Goal: Use online tool/utility: Utilize a website feature to perform a specific function

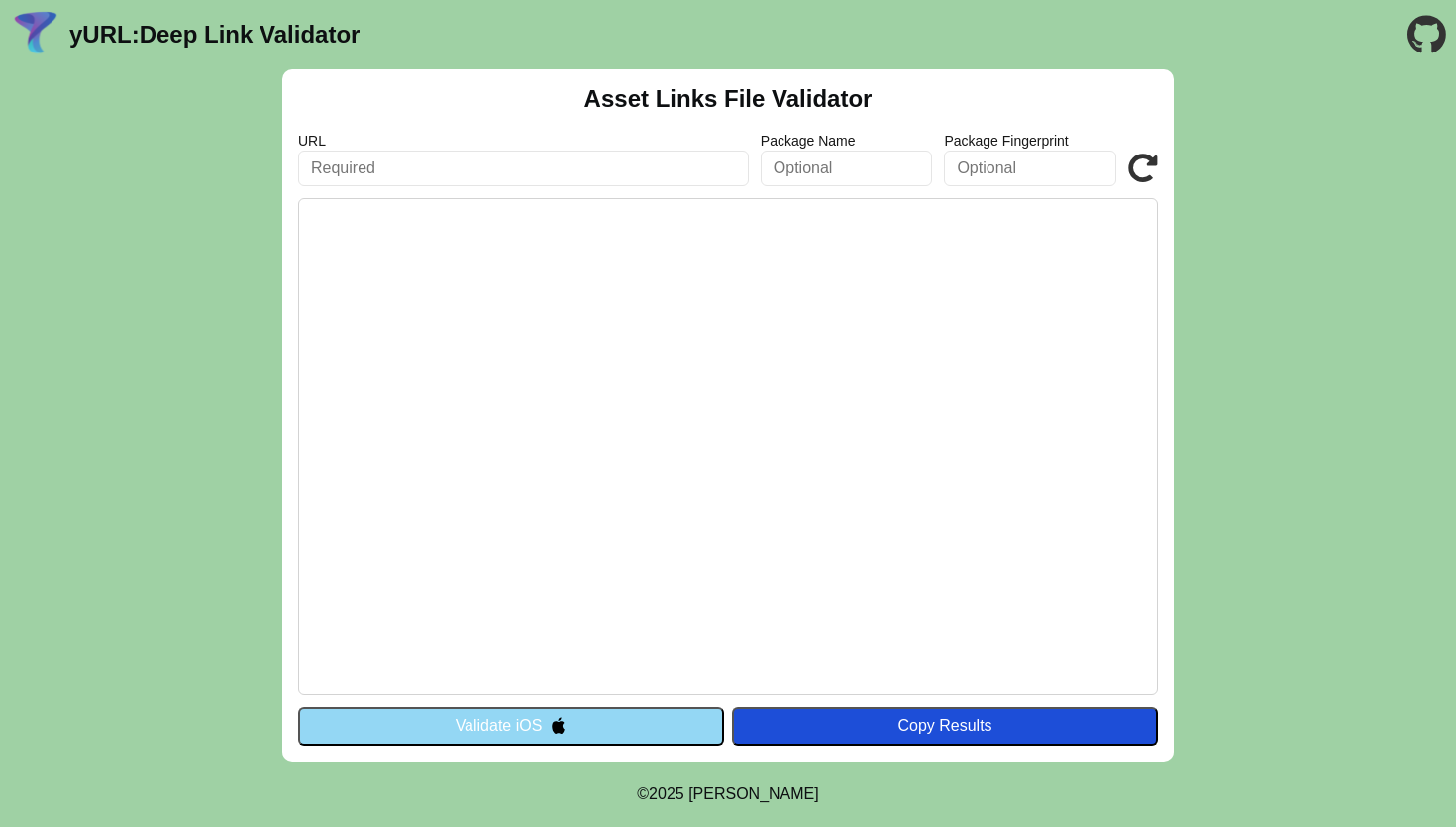
click at [566, 159] on input "text" at bounding box center [523, 168] width 451 height 36
paste input "[URL][DOMAIN_NAME]"
type input "https://www.vaultera.com/"
click at [809, 215] on pre at bounding box center [728, 446] width 860 height 497
click at [884, 169] on input "text" at bounding box center [846, 168] width 172 height 36
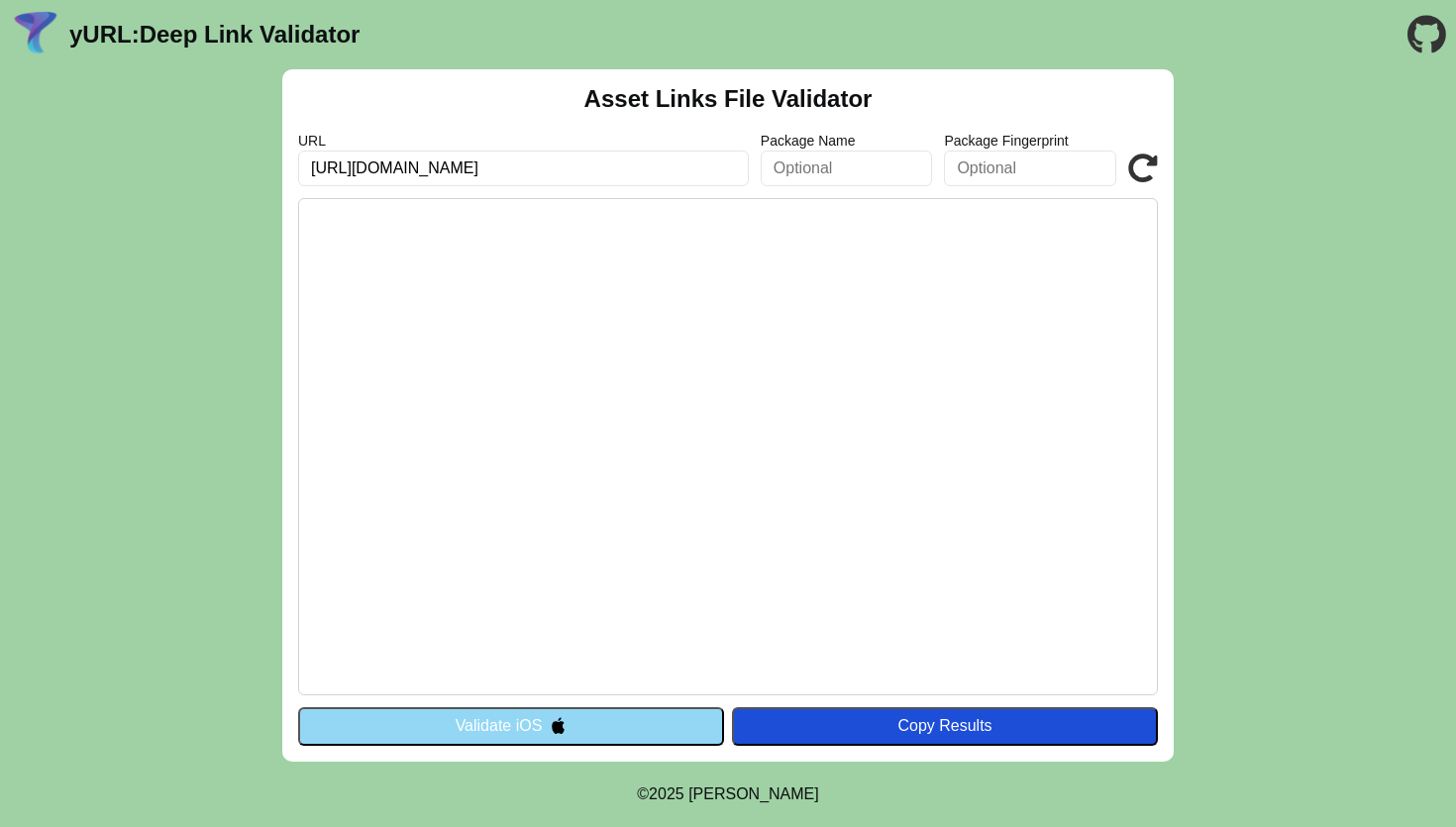
click at [560, 724] on img at bounding box center [558, 725] width 17 height 17
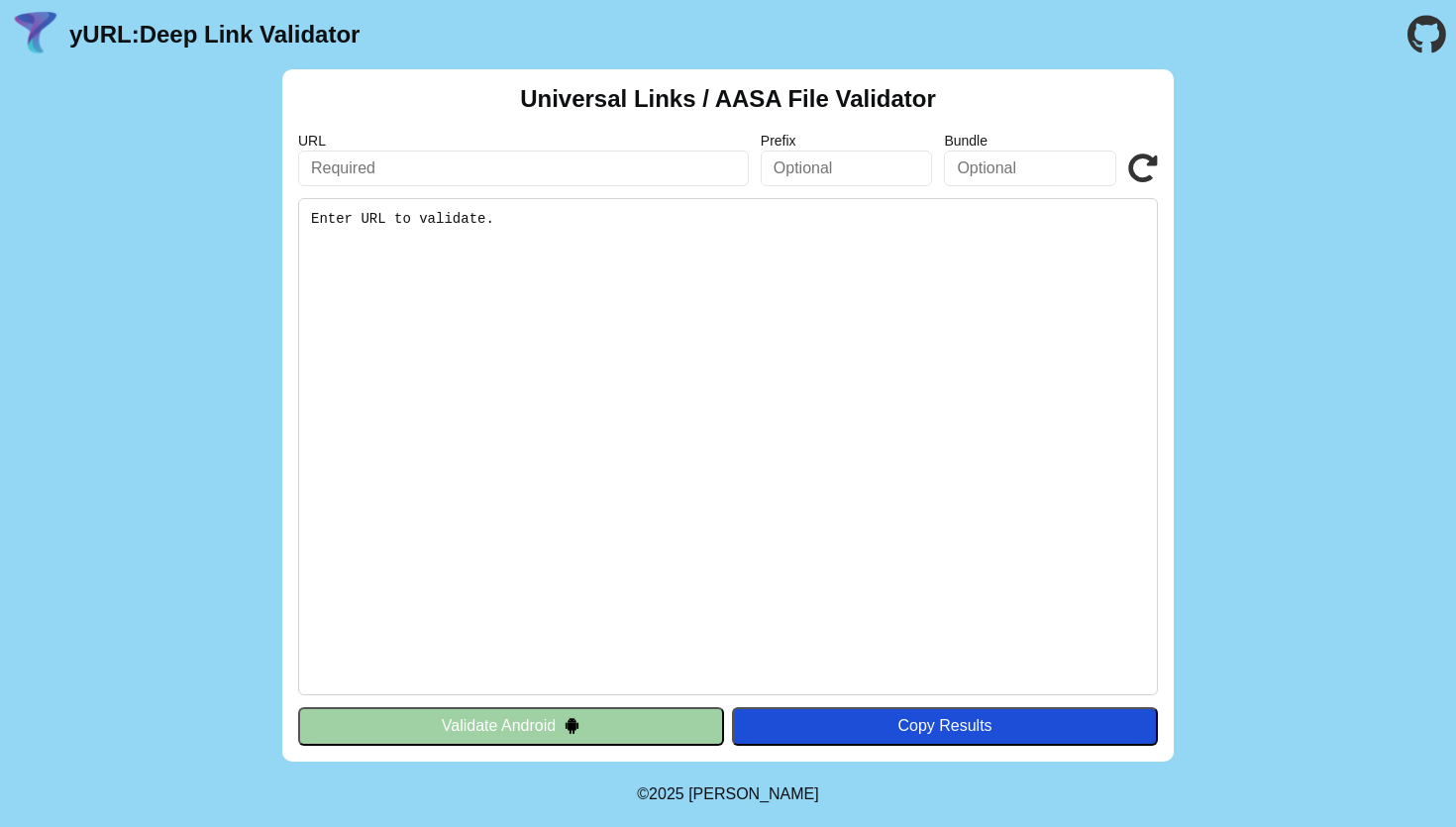
click at [572, 159] on input "text" at bounding box center [523, 168] width 451 height 36
type input "https://www.vaultera.com/"
click at [594, 252] on pre "Enter URL to validate." at bounding box center [728, 446] width 860 height 497
click at [628, 728] on button "Validate Android" at bounding box center [511, 726] width 426 height 38
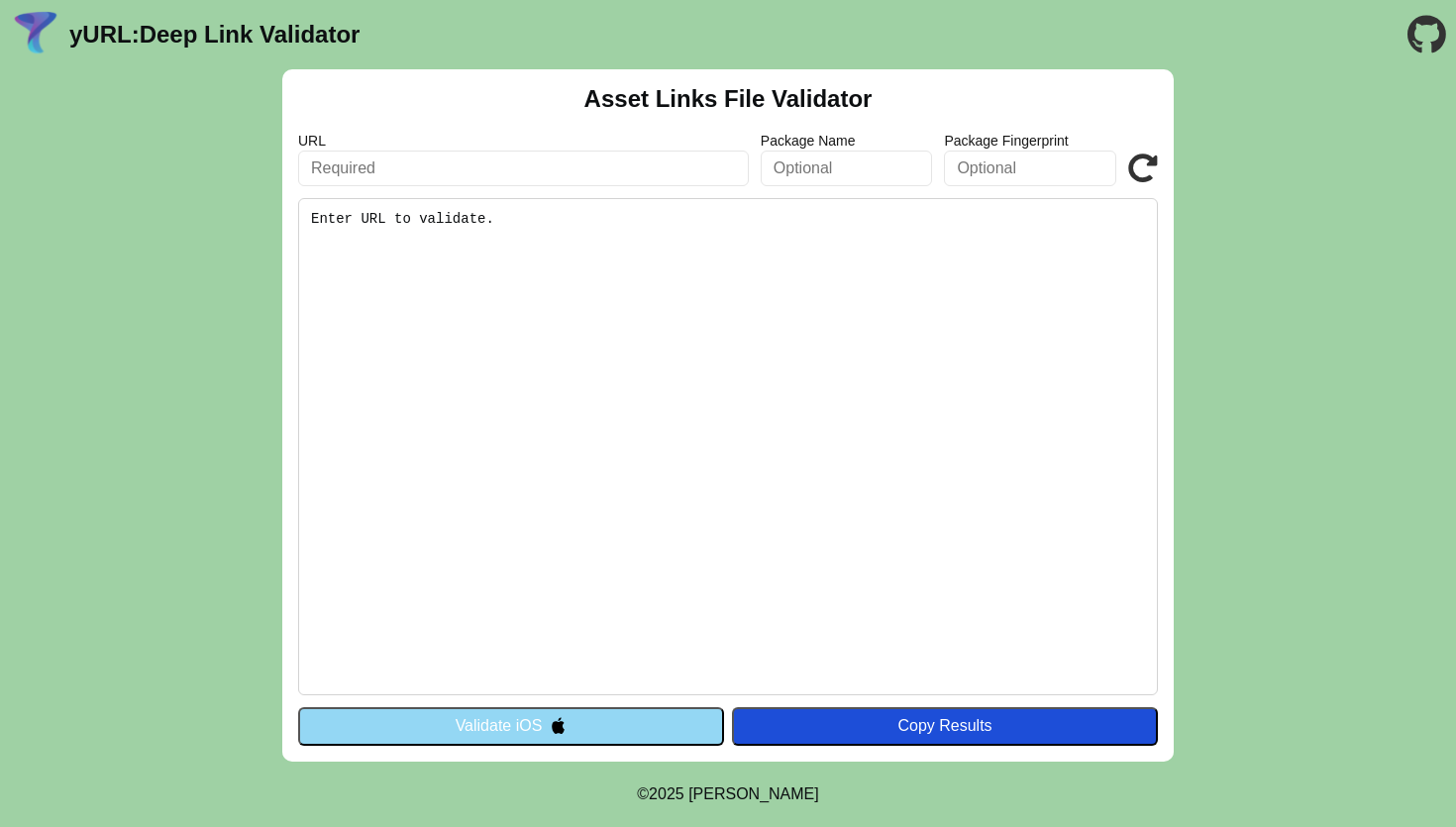
click at [524, 222] on pre "Enter URL to validate." at bounding box center [728, 446] width 860 height 497
click at [473, 167] on input "text" at bounding box center [523, 168] width 451 height 36
click at [596, 170] on input "[URL][DOMAIN_NAME]" at bounding box center [523, 168] width 451 height 36
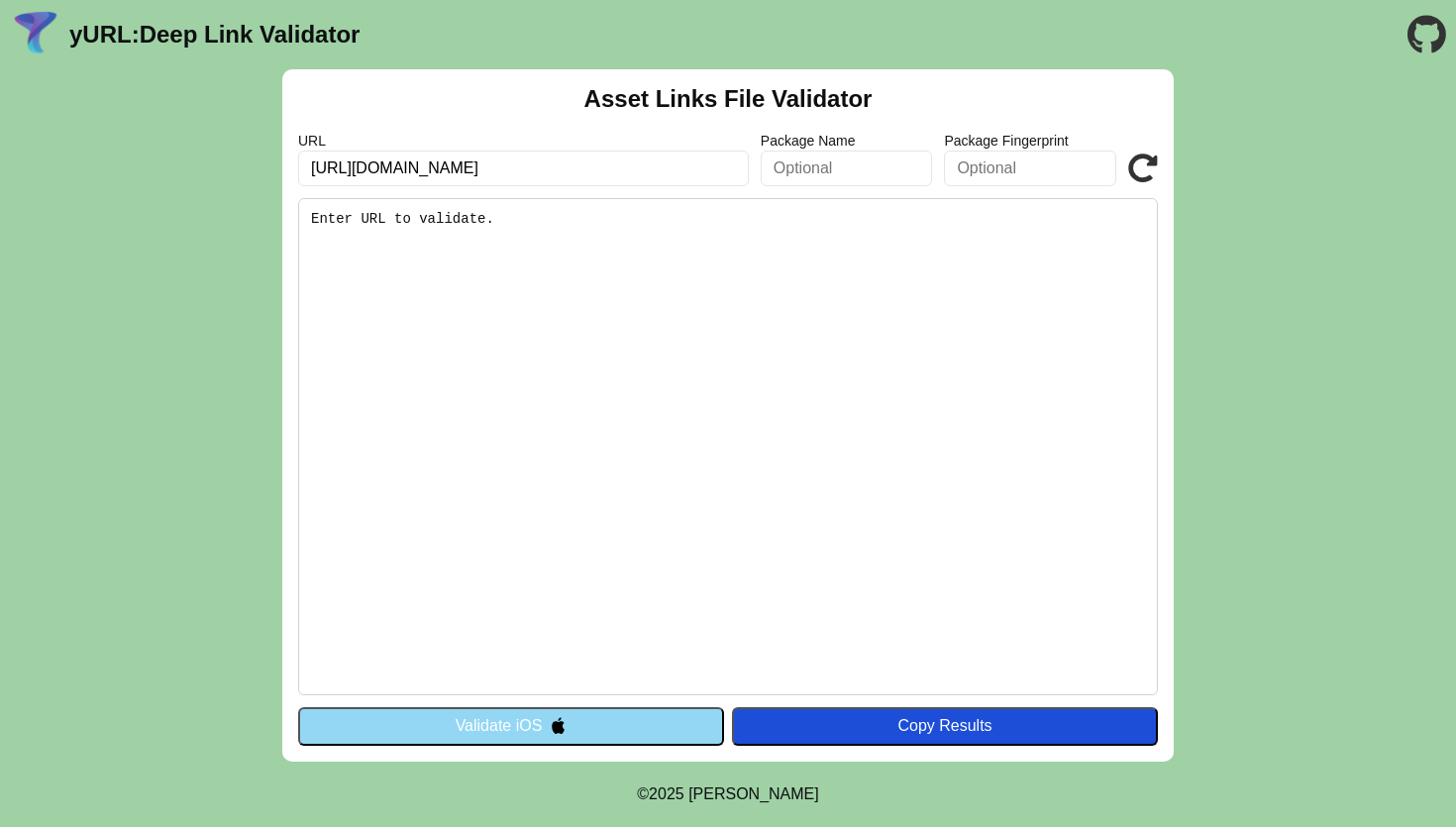
paste input "s://[DOMAIN_NAME][URL]"
type input "[URL][DOMAIN_NAME]"
click at [636, 257] on pre "Enter URL to validate." at bounding box center [728, 446] width 860 height 497
click at [585, 720] on button "Validate iOS" at bounding box center [511, 726] width 426 height 38
